Goal: Information Seeking & Learning: Learn about a topic

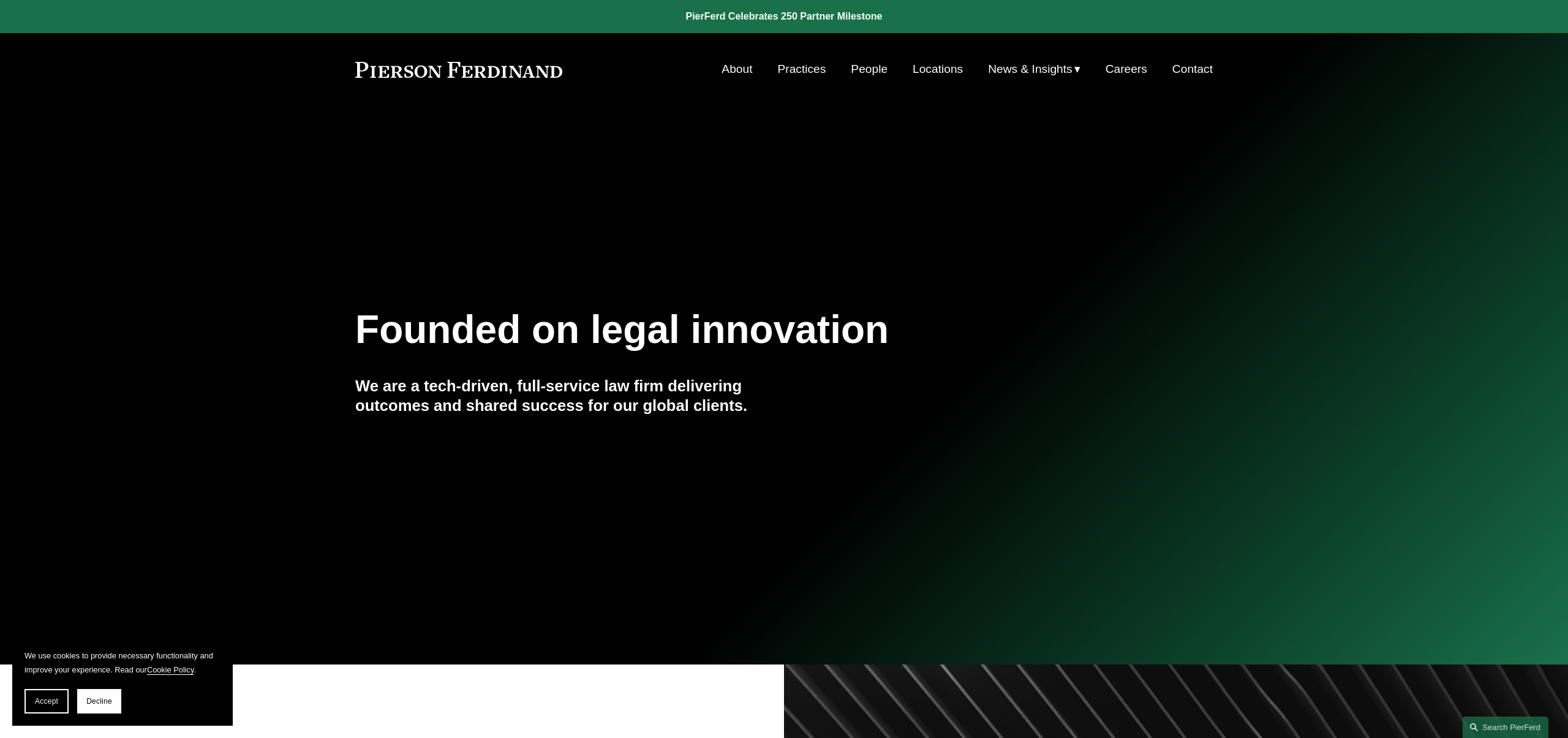
click at [858, 70] on link "People" at bounding box center [868, 69] width 37 height 24
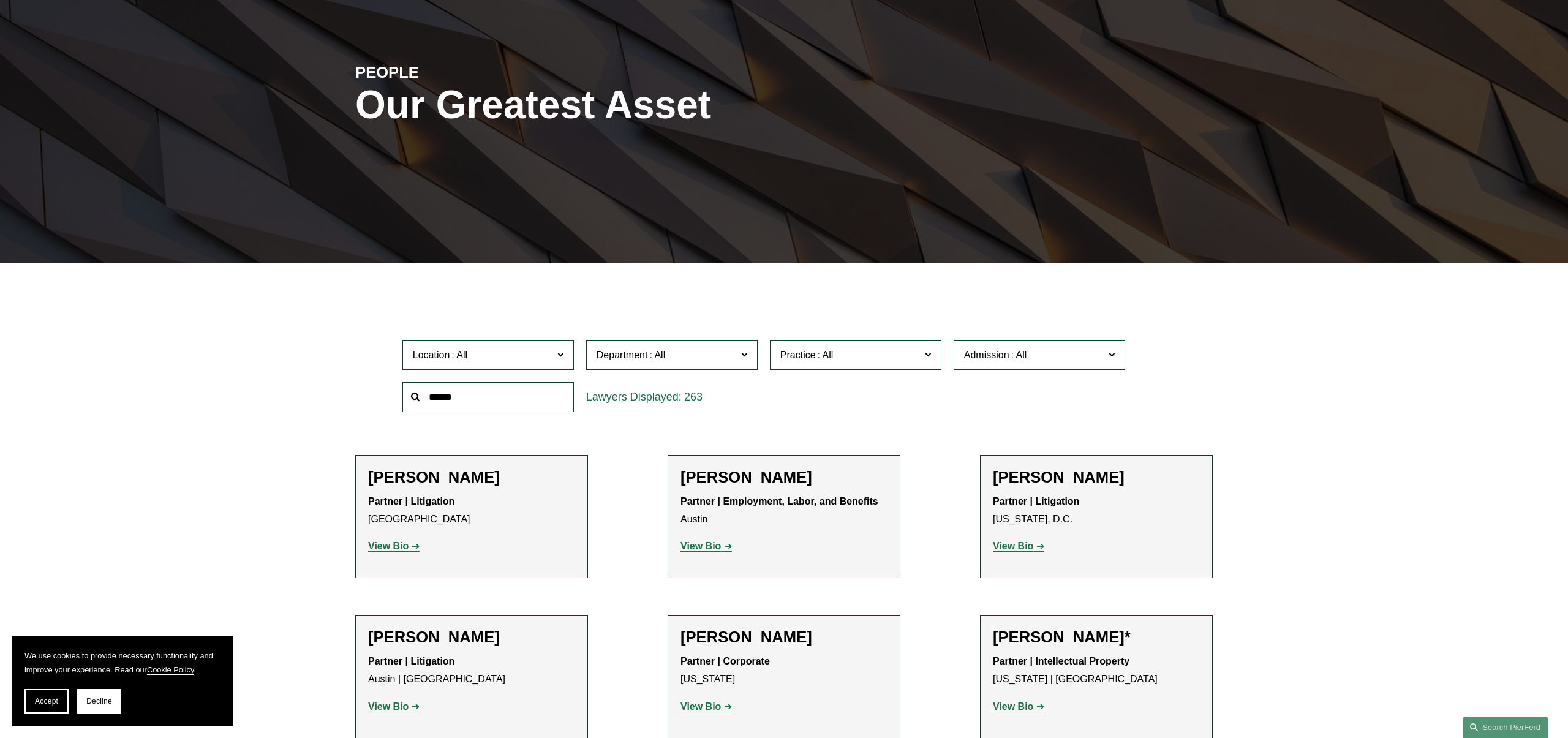
scroll to position [133, 0]
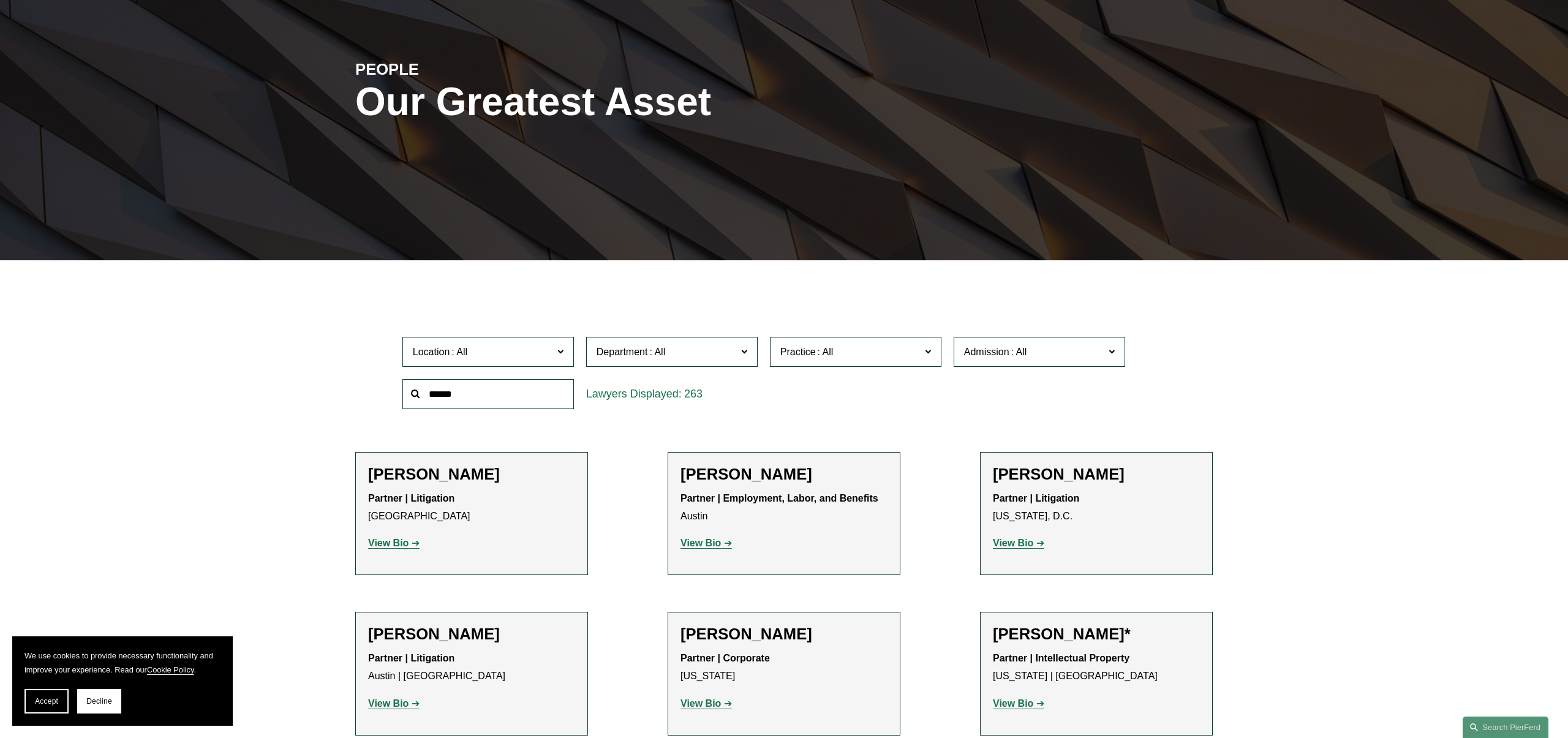
click at [475, 402] on input "text" at bounding box center [488, 394] width 171 height 30
type input "*****"
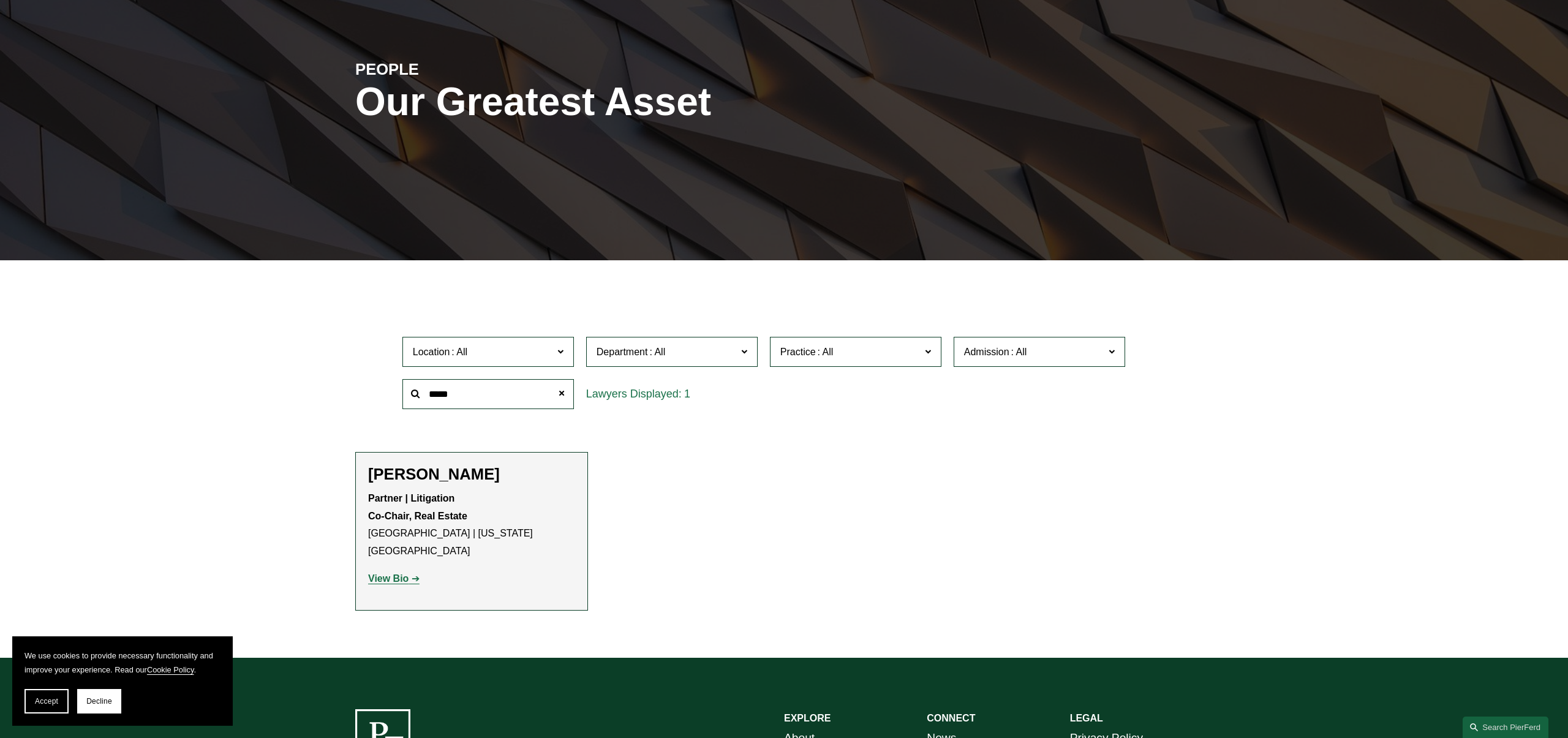
click at [451, 477] on h2 "Cammi R. Jones" at bounding box center [471, 474] width 207 height 19
click at [396, 573] on strong "View Bio" at bounding box center [388, 578] width 40 height 11
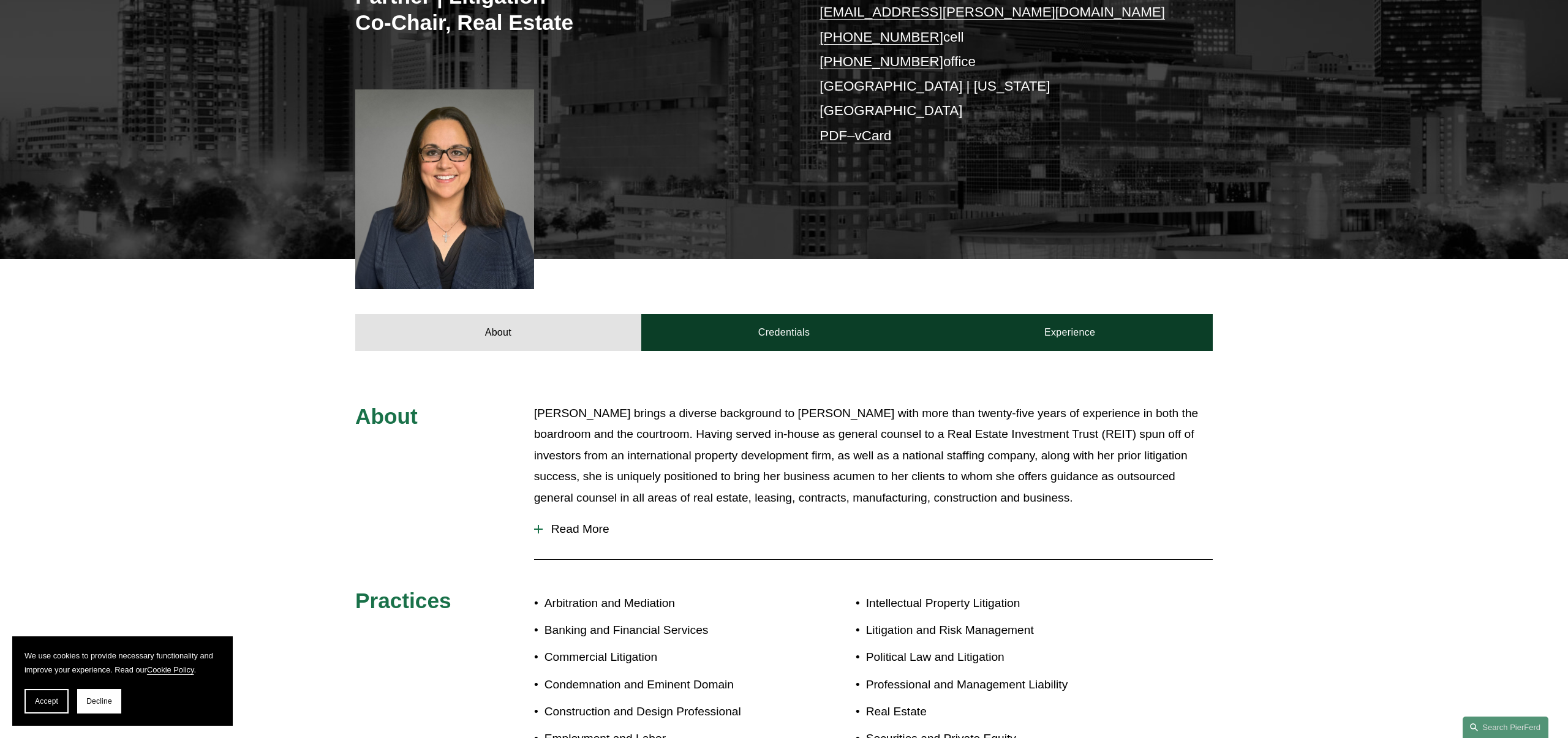
scroll to position [282, 0]
click at [568, 522] on span "Read More" at bounding box center [878, 528] width 670 height 14
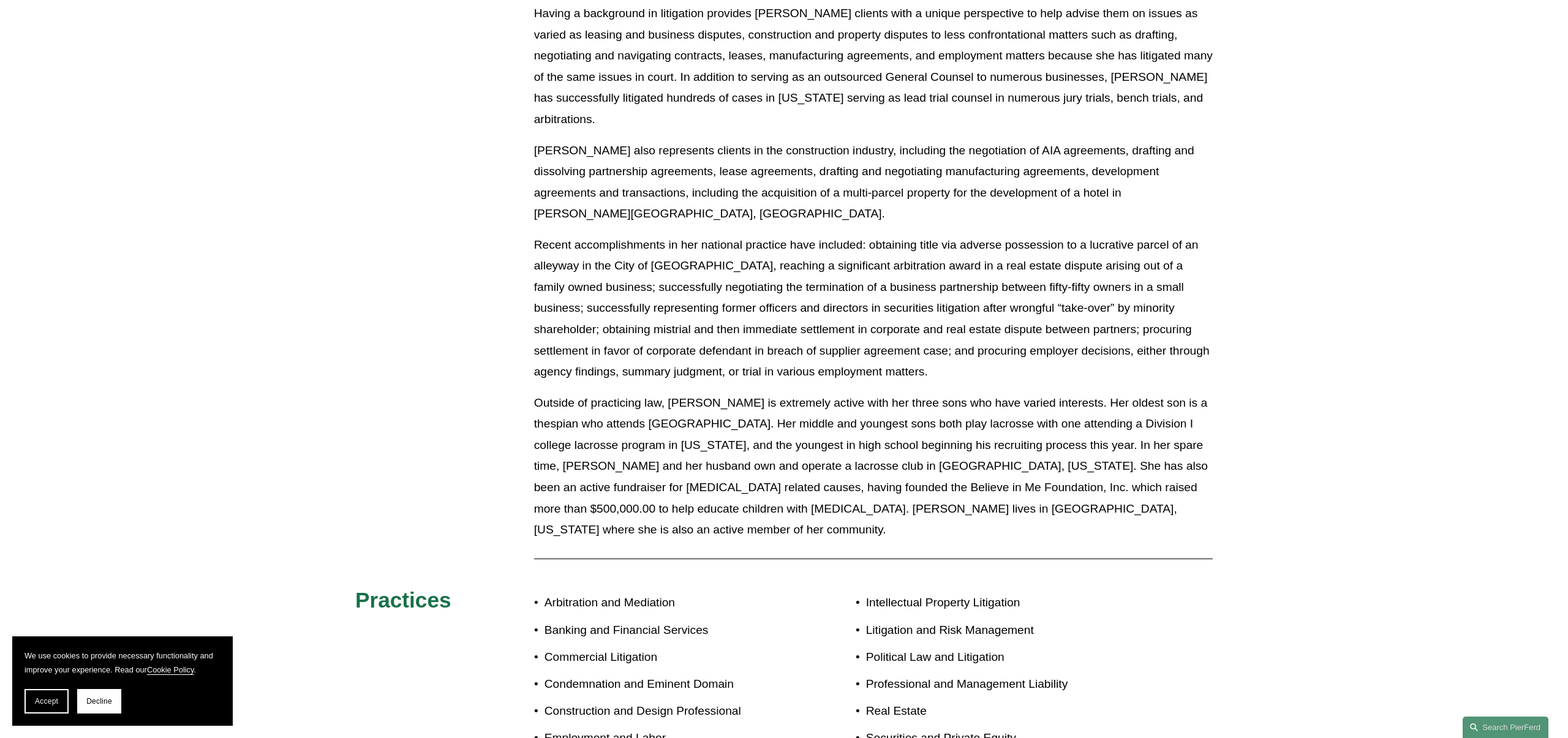
scroll to position [827, 0]
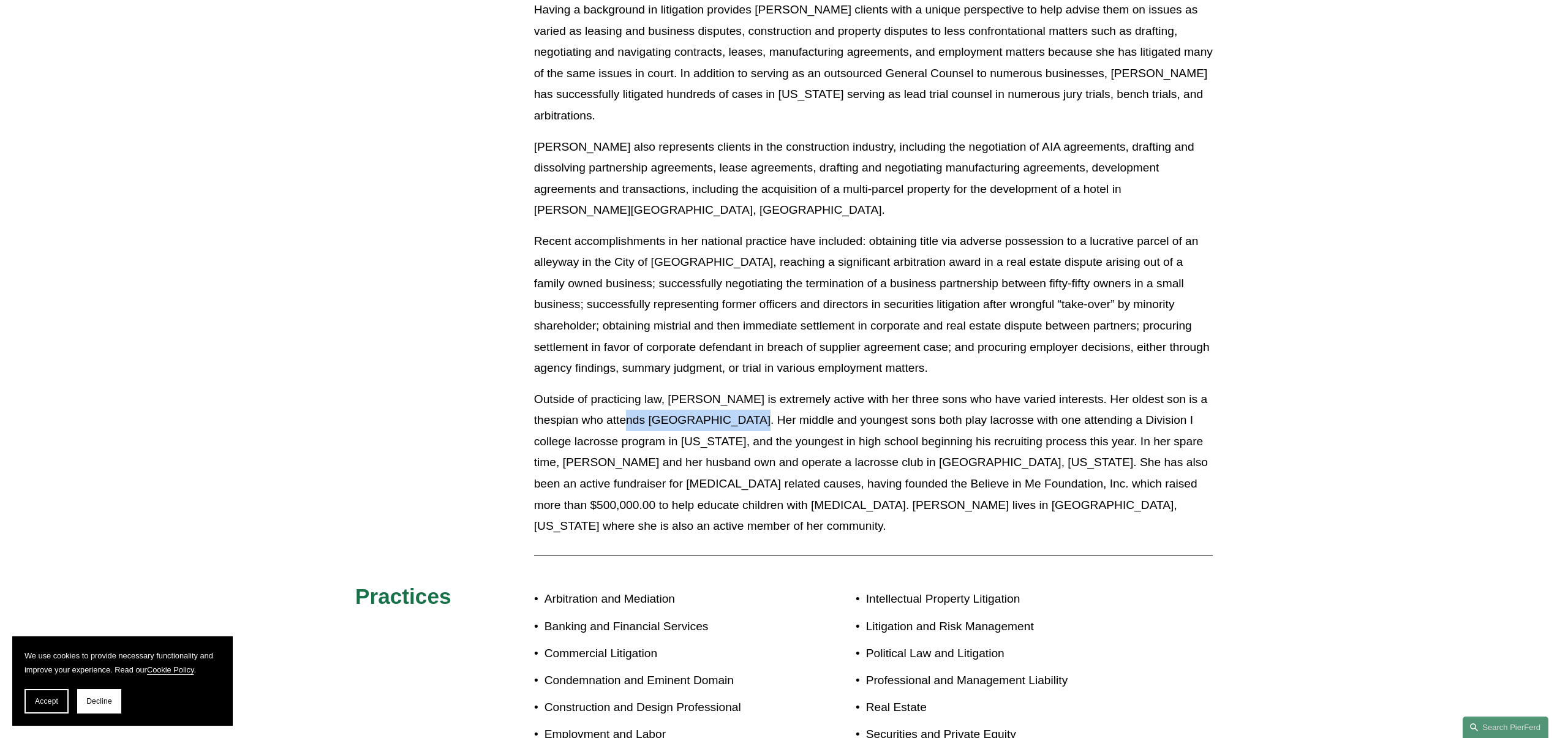
drag, startPoint x: 652, startPoint y: 400, endPoint x: 764, endPoint y: 405, distance: 112.1
click at [764, 405] on p "Outside of practicing law, Ms. Jones is extremely active with her three sons wh…" at bounding box center [873, 462] width 679 height 148
click at [833, 389] on p "Outside of practicing law, Ms. Jones is extremely active with her three sons wh…" at bounding box center [873, 462] width 679 height 148
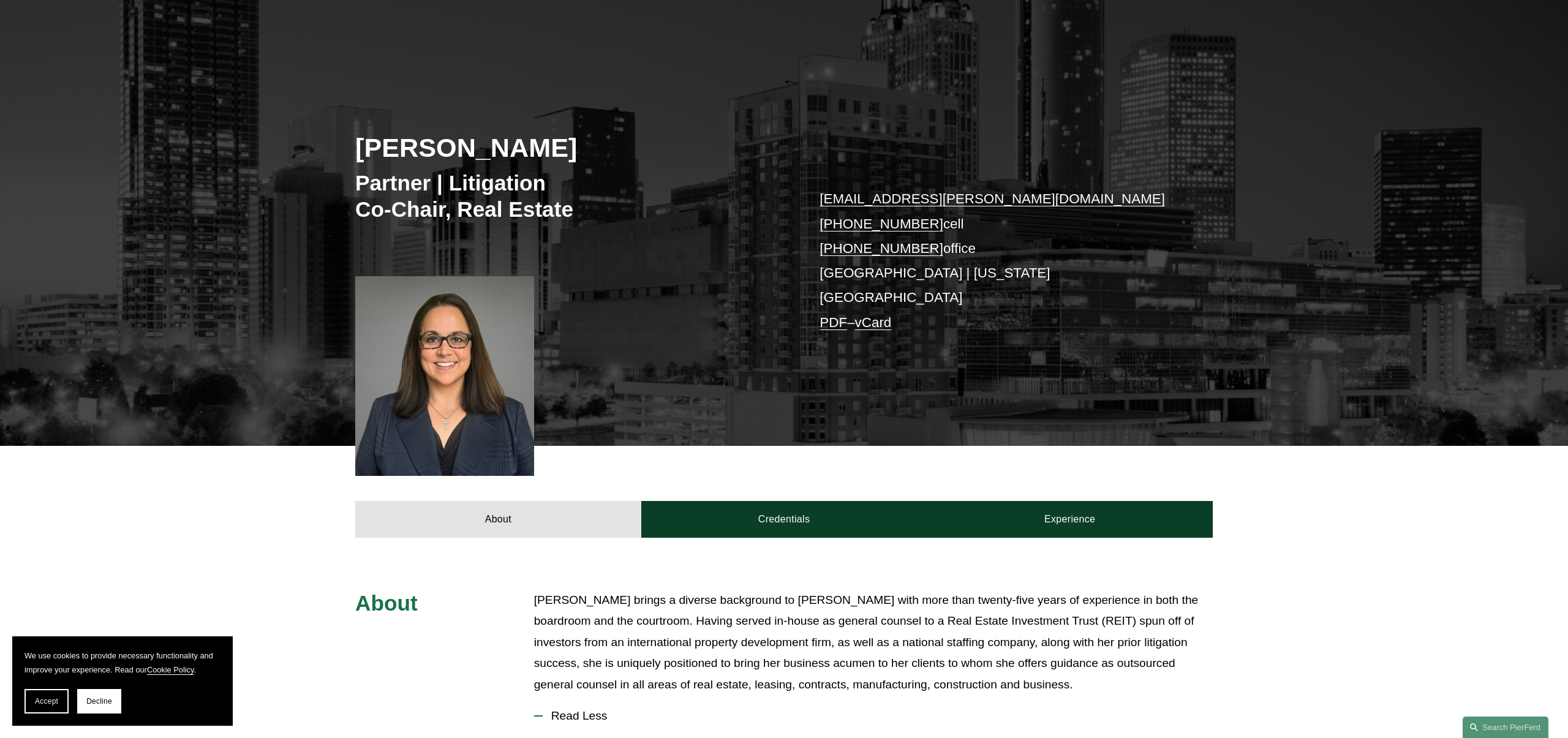
scroll to position [94, 0]
click at [817, 476] on div "About Credentials Experience" at bounding box center [784, 492] width 1568 height 92
click at [808, 502] on link "Credentials" at bounding box center [784, 520] width 286 height 37
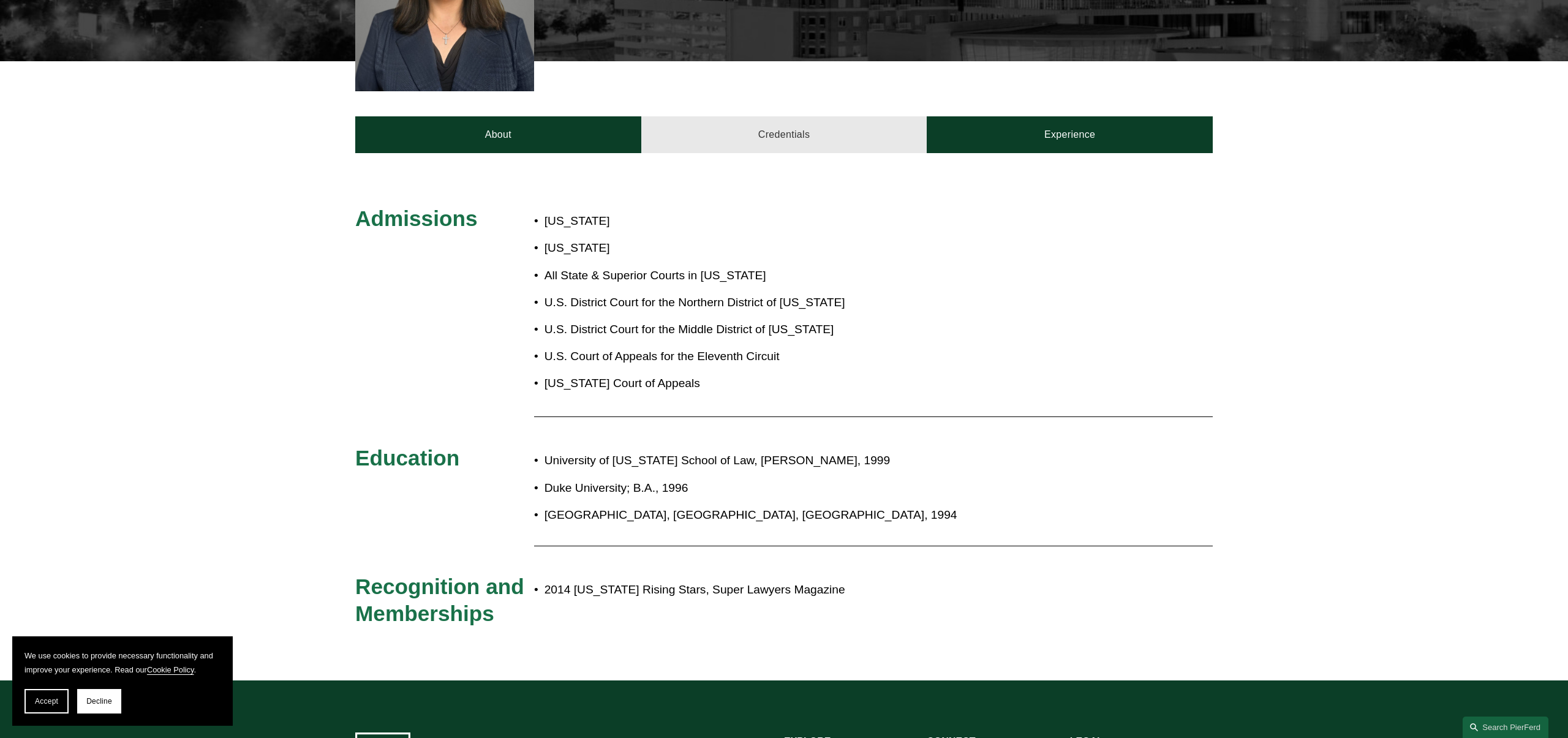
scroll to position [480, 0]
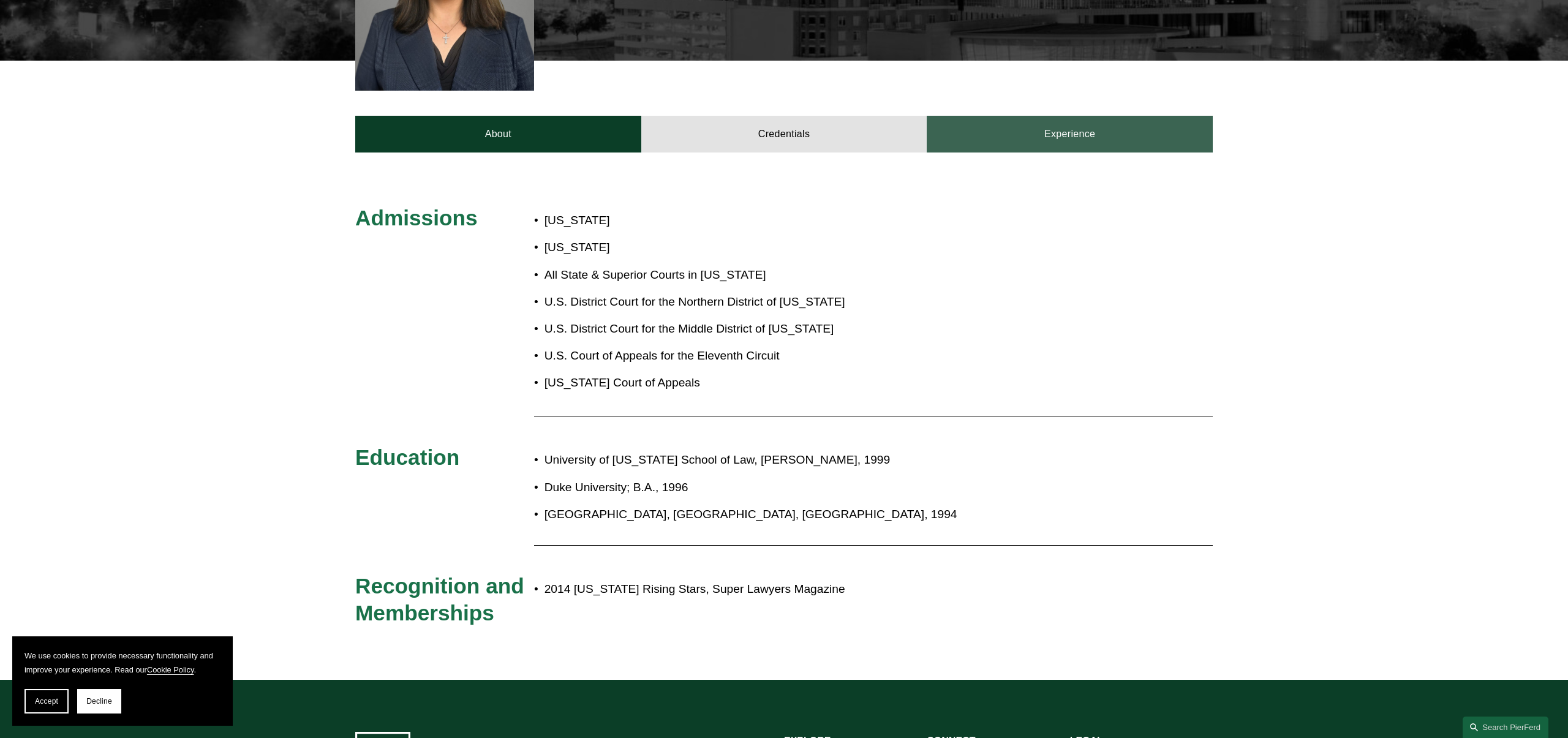
click at [1035, 118] on link "Experience" at bounding box center [1069, 134] width 286 height 37
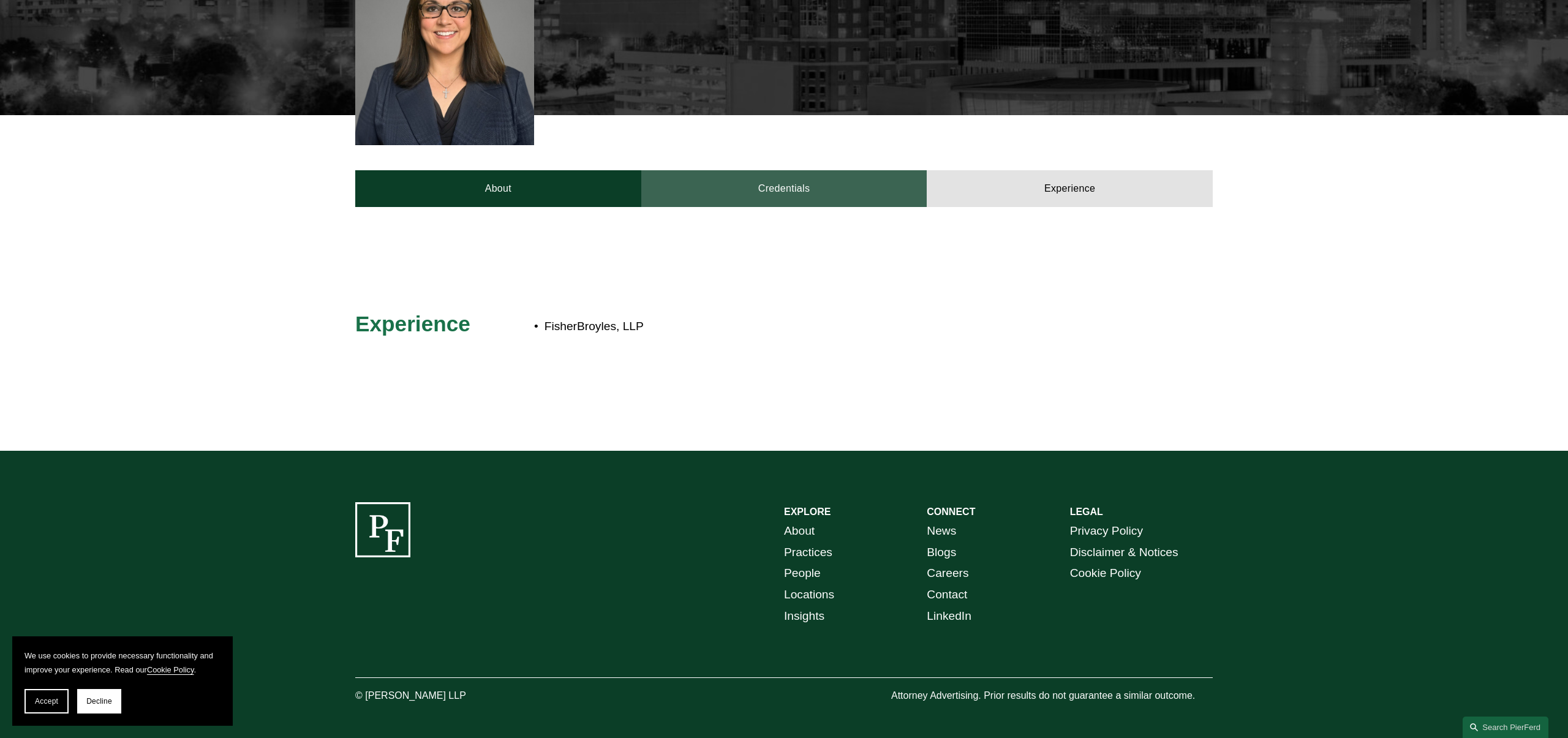
click at [833, 170] on link "Credentials" at bounding box center [784, 188] width 286 height 37
